Goal: Information Seeking & Learning: Learn about a topic

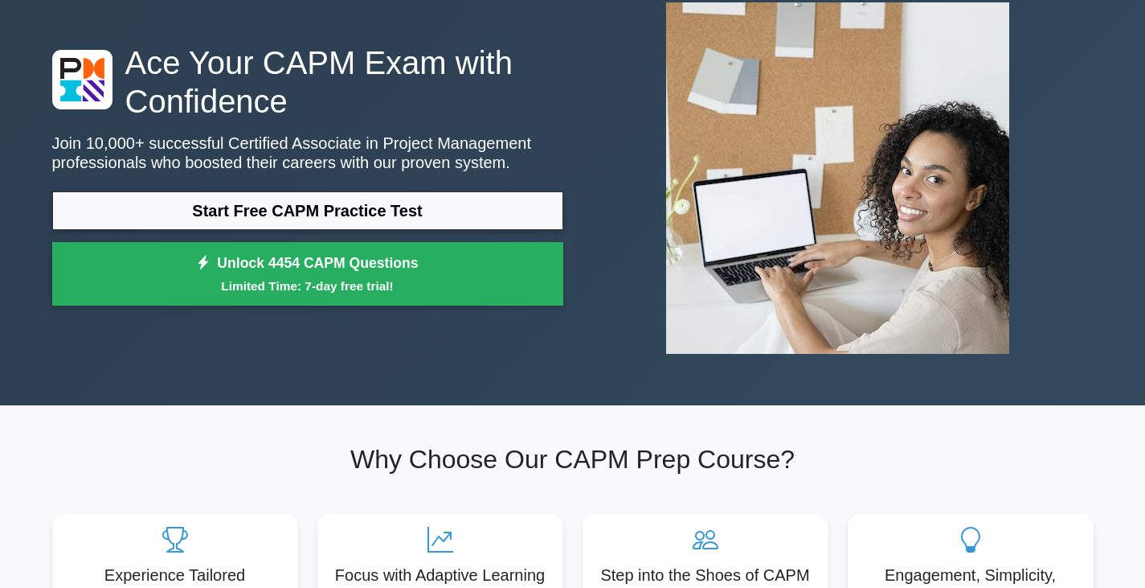
scroll to position [63, 0]
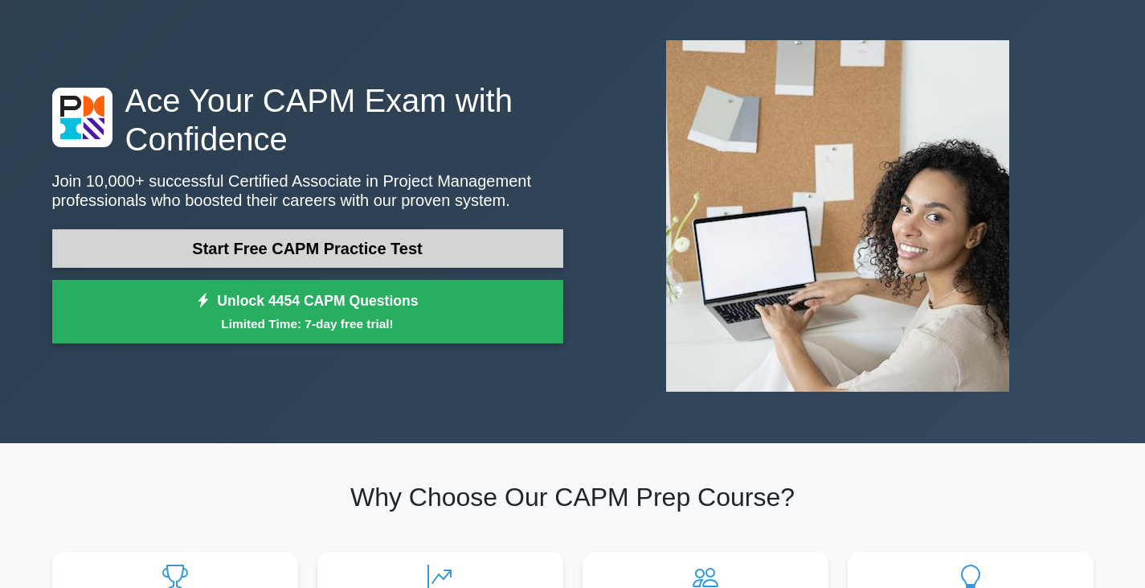
click at [477, 267] on link "Start Free CAPM Practice Test" at bounding box center [307, 248] width 511 height 39
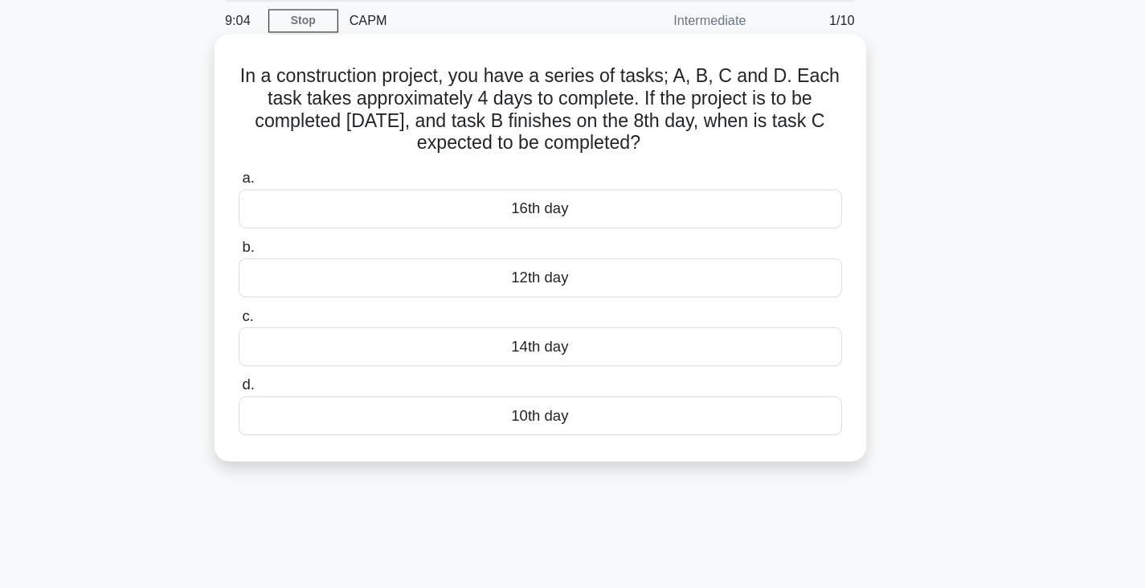
click at [633, 354] on div "14th day" at bounding box center [573, 359] width 521 height 34
click at [313, 338] on input "c. 14th day" at bounding box center [313, 333] width 0 height 10
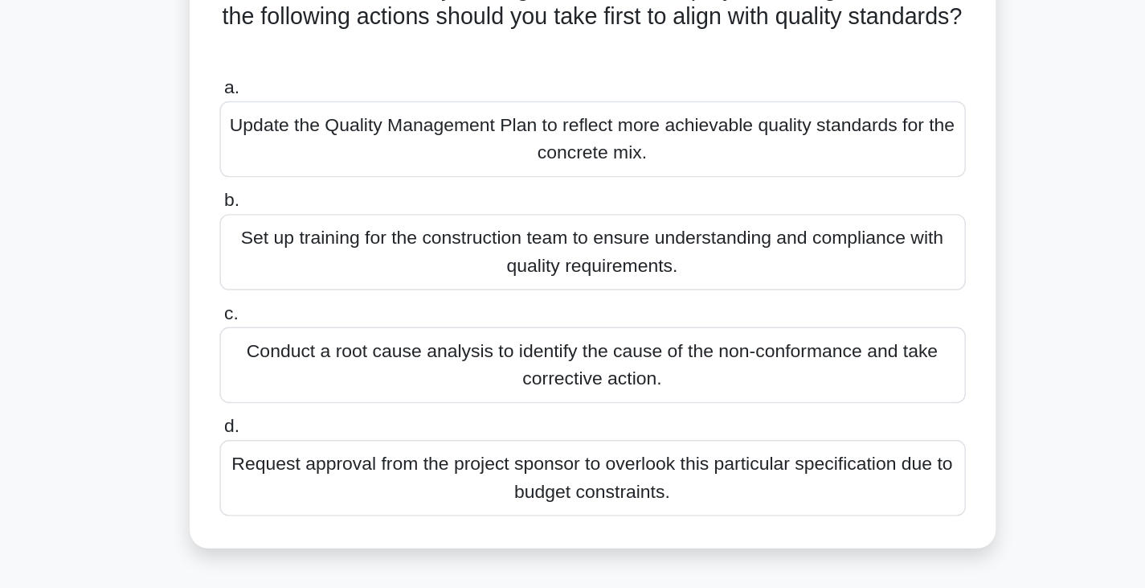
click at [563, 410] on div "Conduct a root cause analysis to identify the cause of the non-conformance and …" at bounding box center [573, 426] width 521 height 53
click at [313, 396] on input "c. Conduct a root cause analysis to identify the cause of the non-conformance a…" at bounding box center [313, 391] width 0 height 10
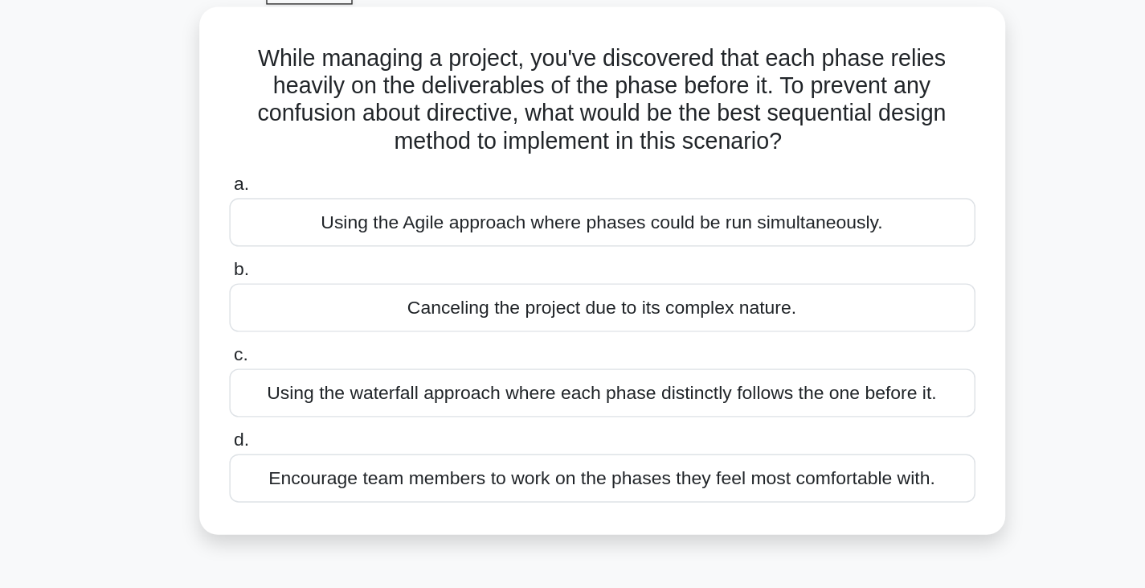
click at [559, 363] on div "Using the waterfall approach where each phase distinctly follows the one before…" at bounding box center [573, 359] width 521 height 34
click at [313, 338] on input "c. Using the waterfall approach where each phase distinctly follows the one bef…" at bounding box center [313, 333] width 0 height 10
